Goal: Task Accomplishment & Management: Complete application form

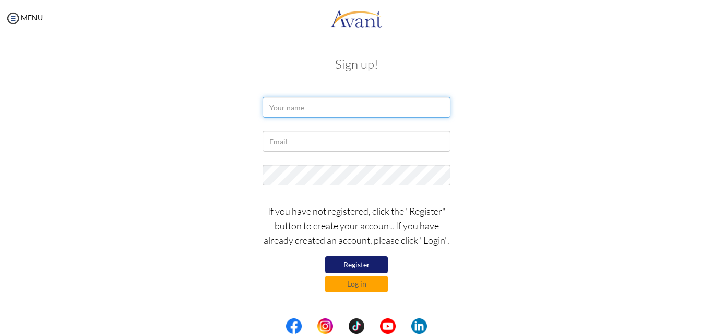
click at [303, 110] on input "text" at bounding box center [356, 107] width 188 height 21
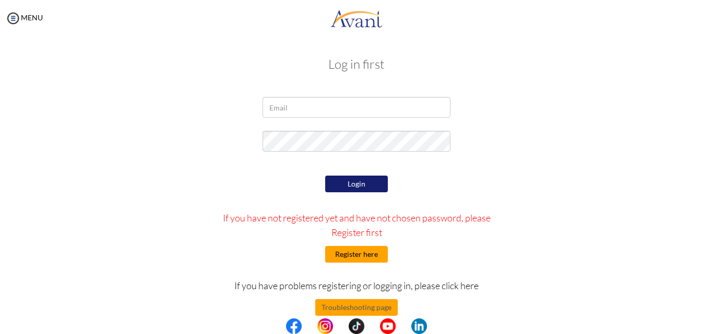
click at [350, 253] on button "Register here" at bounding box center [356, 254] width 63 height 17
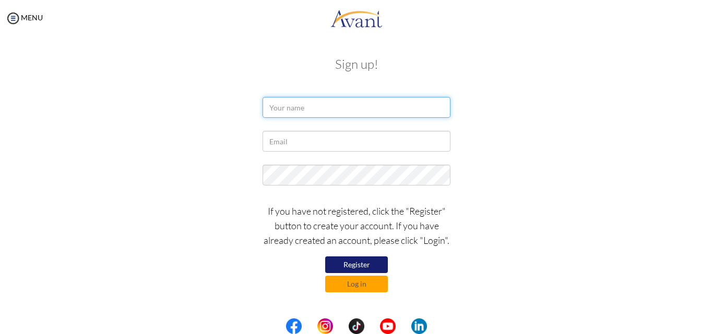
click at [295, 113] on input "text" at bounding box center [356, 107] width 188 height 21
type input "kamal"
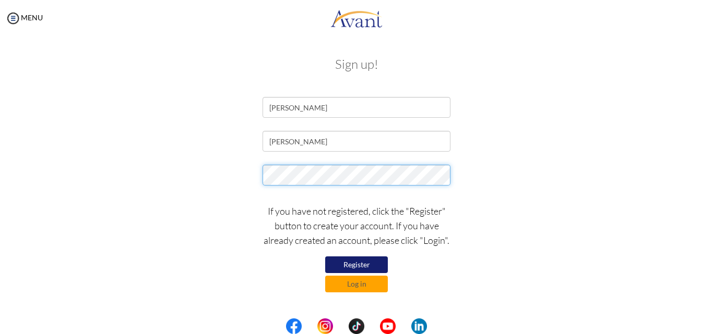
click at [207, 171] on div at bounding box center [356, 178] width 611 height 26
click at [241, 166] on div at bounding box center [356, 178] width 611 height 26
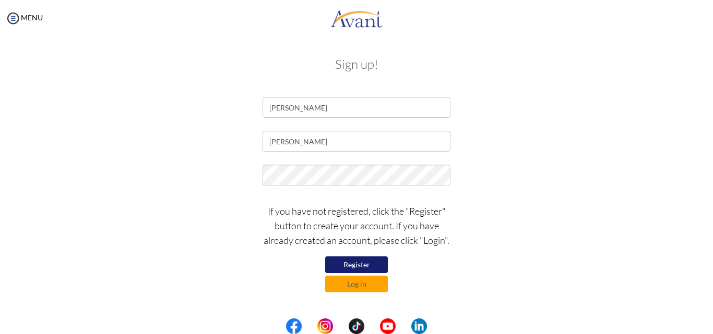
click at [364, 268] on button "Register" at bounding box center [356, 265] width 63 height 17
click at [356, 267] on button "Register" at bounding box center [356, 265] width 63 height 17
click at [357, 262] on button "Register" at bounding box center [356, 265] width 63 height 17
click at [334, 138] on input "al aqtash" at bounding box center [356, 141] width 188 height 21
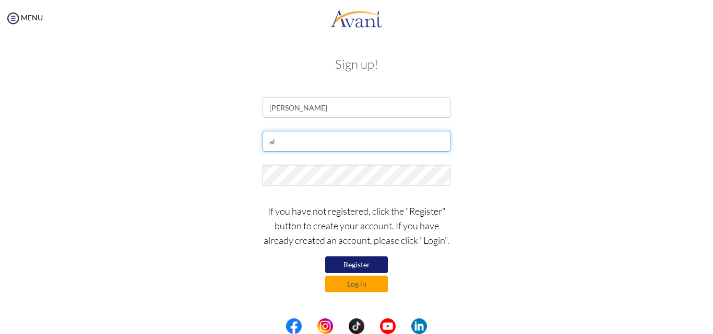
type input "a"
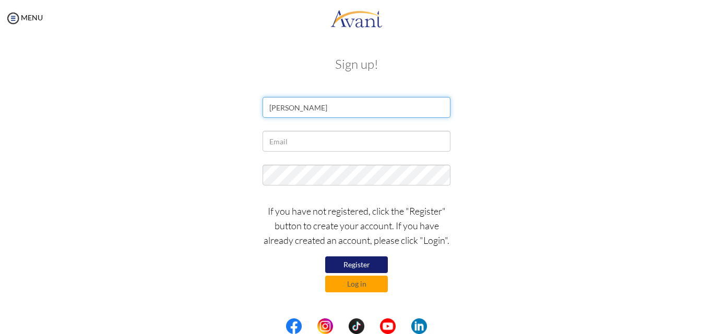
click at [328, 113] on input "kamal" at bounding box center [356, 107] width 188 height 21
type input "k"
type input "[PERSON_NAME]"
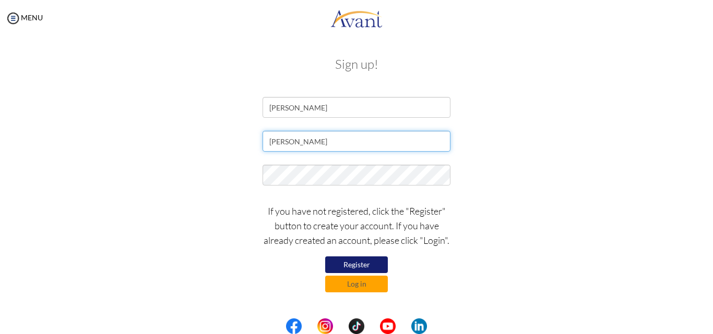
type input "[EMAIL_ADDRESS][DOMAIN_NAME]"
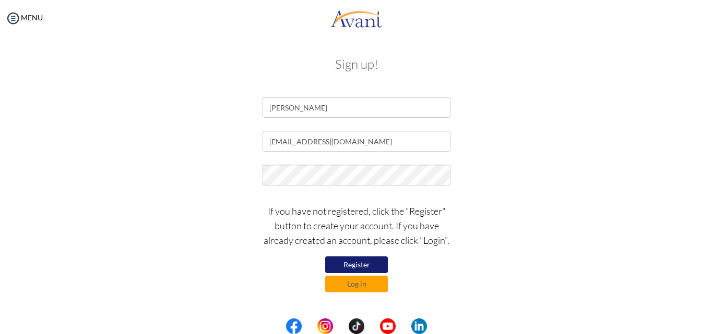
click at [360, 260] on button "Register" at bounding box center [356, 265] width 63 height 17
click at [404, 135] on input "[EMAIL_ADDRESS][DOMAIN_NAME]" at bounding box center [356, 141] width 188 height 21
click at [270, 141] on input "[EMAIL_ADDRESS][DOMAIN_NAME]" at bounding box center [356, 141] width 188 height 21
click at [404, 142] on input "[EMAIL_ADDRESS][DOMAIN_NAME]" at bounding box center [356, 141] width 188 height 21
click at [354, 265] on button "Register" at bounding box center [356, 265] width 63 height 17
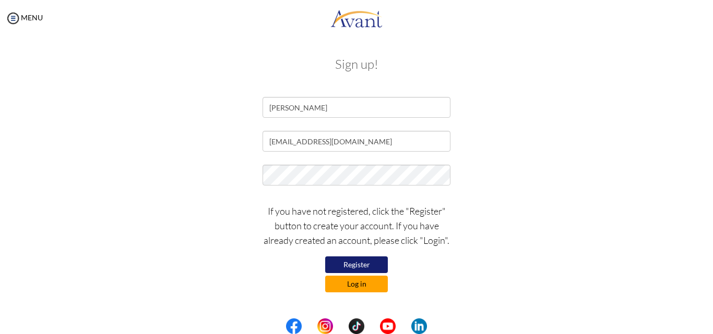
click at [357, 282] on button "Log in" at bounding box center [356, 284] width 63 height 17
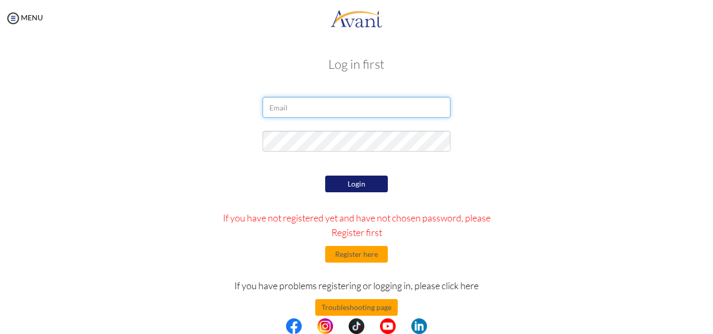
drag, startPoint x: 370, startPoint y: 112, endPoint x: 378, endPoint y: 113, distance: 7.8
click at [370, 112] on input "email" at bounding box center [356, 107] width 188 height 21
type input "[EMAIL_ADDRESS][DOMAIN_NAME]"
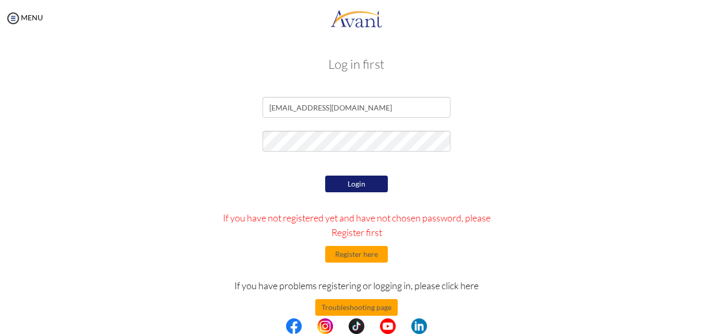
click at [363, 188] on button "Login" at bounding box center [356, 184] width 63 height 17
click at [344, 252] on button "Register here" at bounding box center [356, 254] width 63 height 17
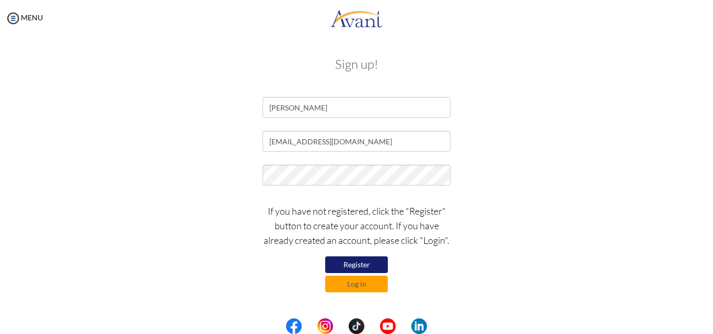
click at [357, 267] on button "Register" at bounding box center [356, 265] width 63 height 17
click at [366, 285] on button "Log in" at bounding box center [356, 284] width 63 height 17
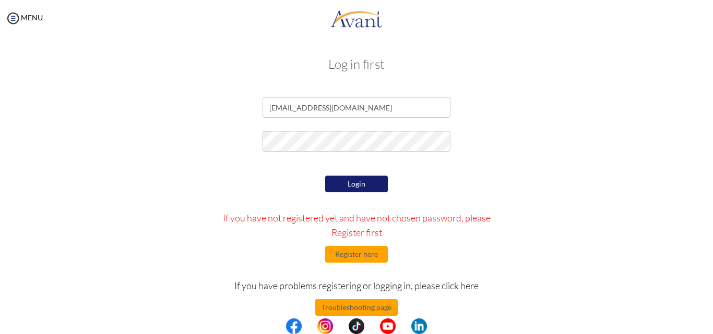
scroll to position [17, 0]
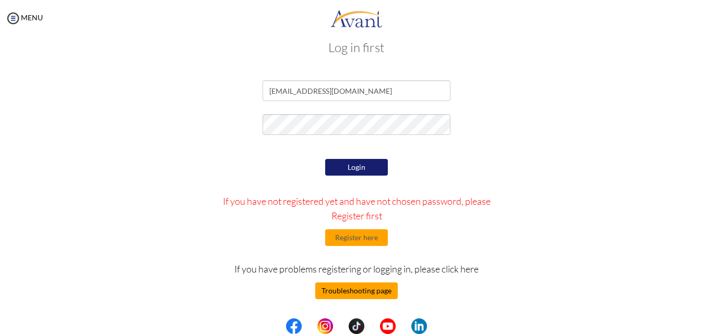
click at [360, 292] on button "Troubleshooting page" at bounding box center [356, 291] width 82 height 17
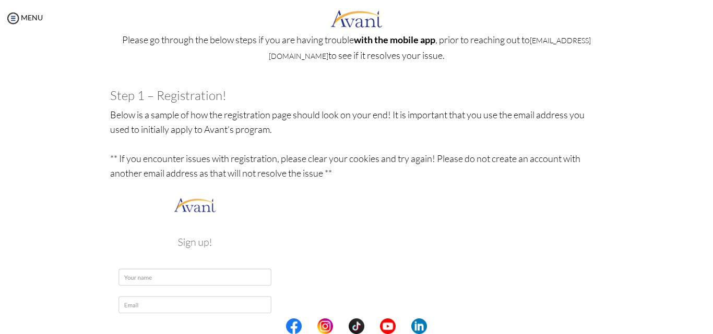
scroll to position [52, 0]
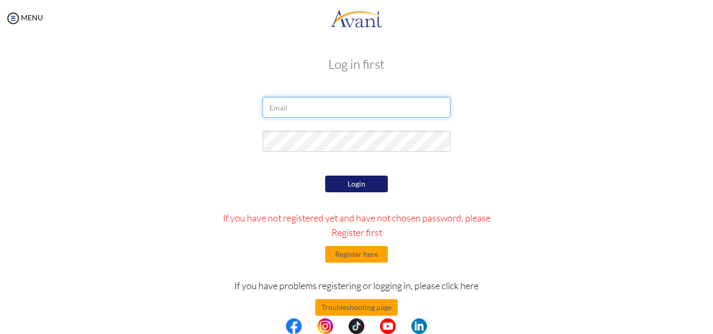
type input "[EMAIL_ADDRESS][DOMAIN_NAME]"
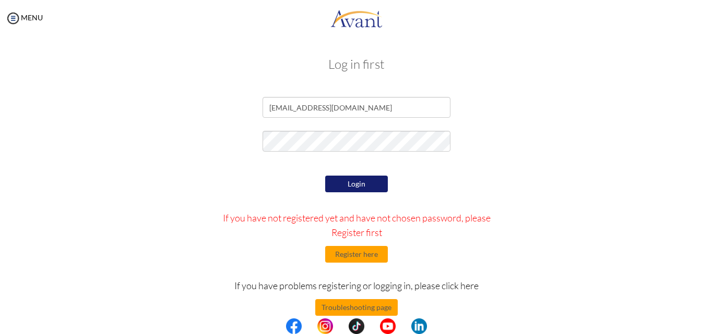
click at [358, 182] on button "Login" at bounding box center [356, 184] width 63 height 17
click at [362, 257] on button "Register here" at bounding box center [356, 254] width 63 height 17
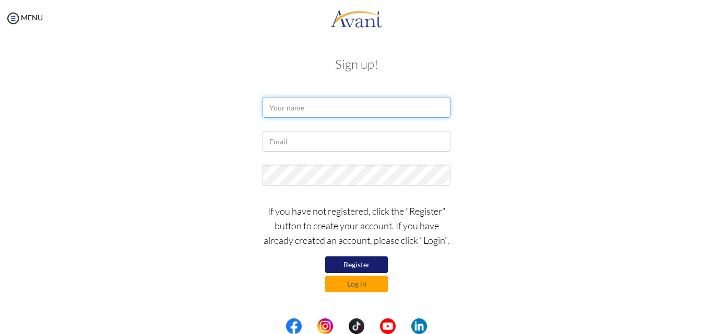
click at [303, 100] on input "text" at bounding box center [356, 107] width 188 height 21
type input "[PERSON_NAME]"
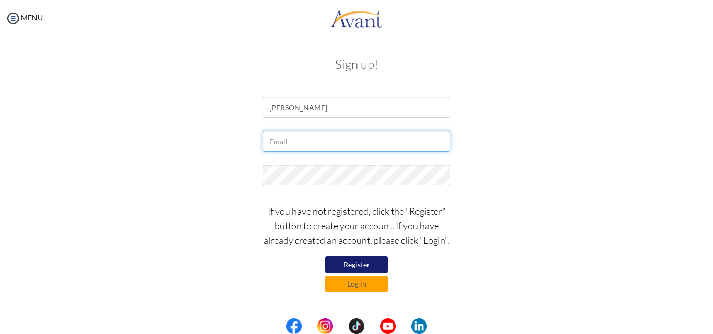
click at [314, 147] on input "text" at bounding box center [356, 141] width 188 height 21
type input "[EMAIL_ADDRESS][DOMAIN_NAME]"
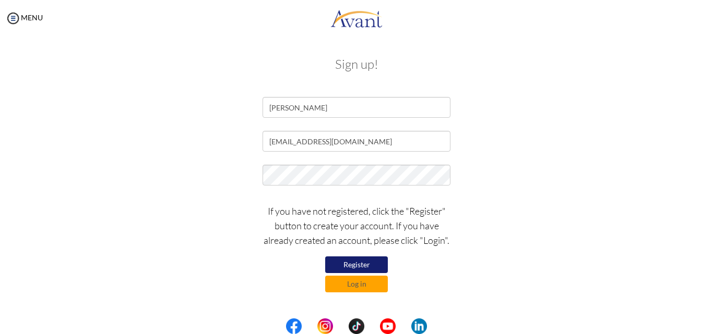
click at [594, 220] on div "If you have not registered, click the "Register" button to create your account.…" at bounding box center [356, 246] width 611 height 94
click at [378, 264] on button "Register" at bounding box center [356, 265] width 63 height 17
